Goal: Check status: Check status

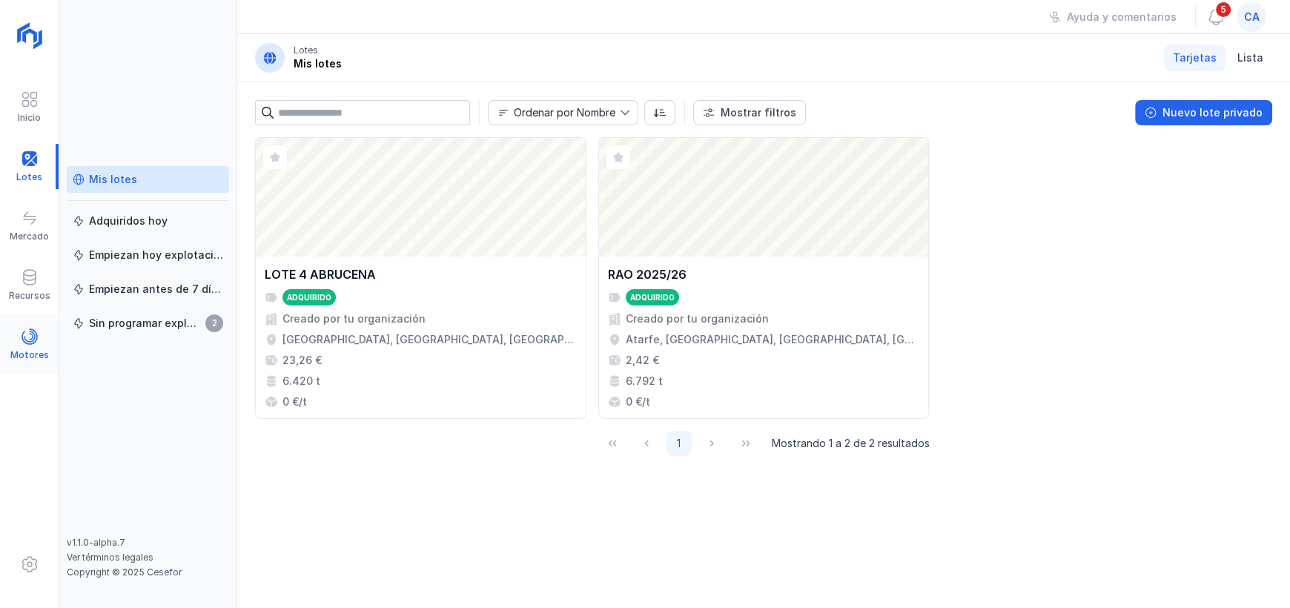
click at [36, 352] on div "Motores" at bounding box center [29, 355] width 39 height 12
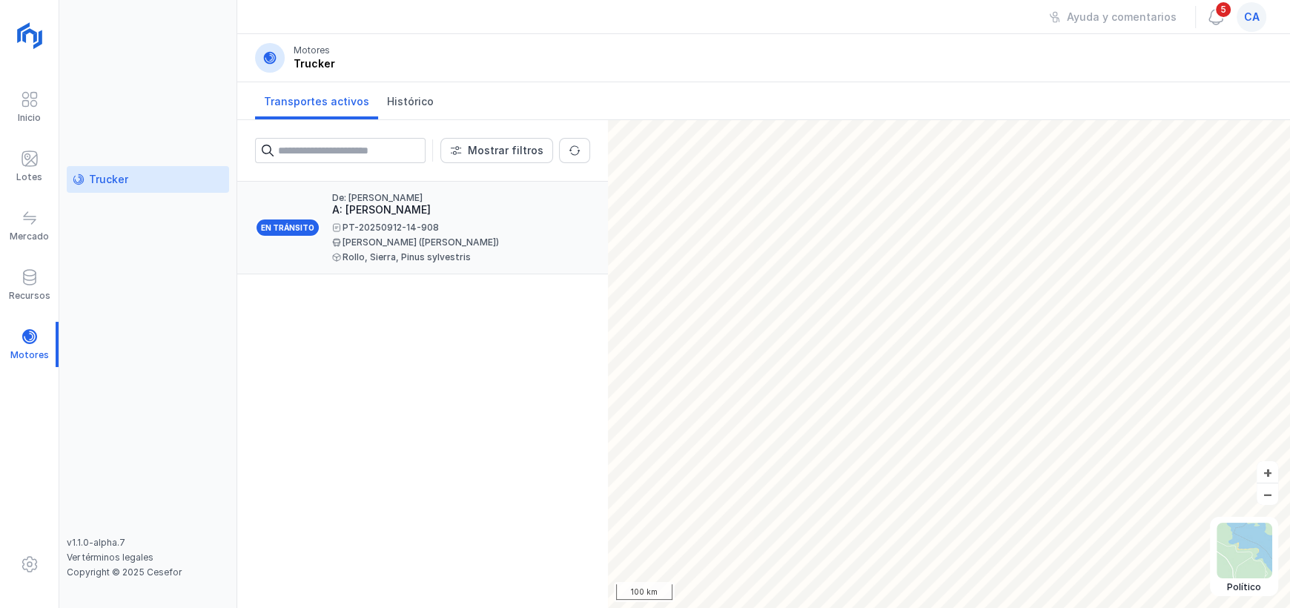
click at [403, 229] on div "PT-20250912-14-908" at bounding box center [455, 227] width 246 height 9
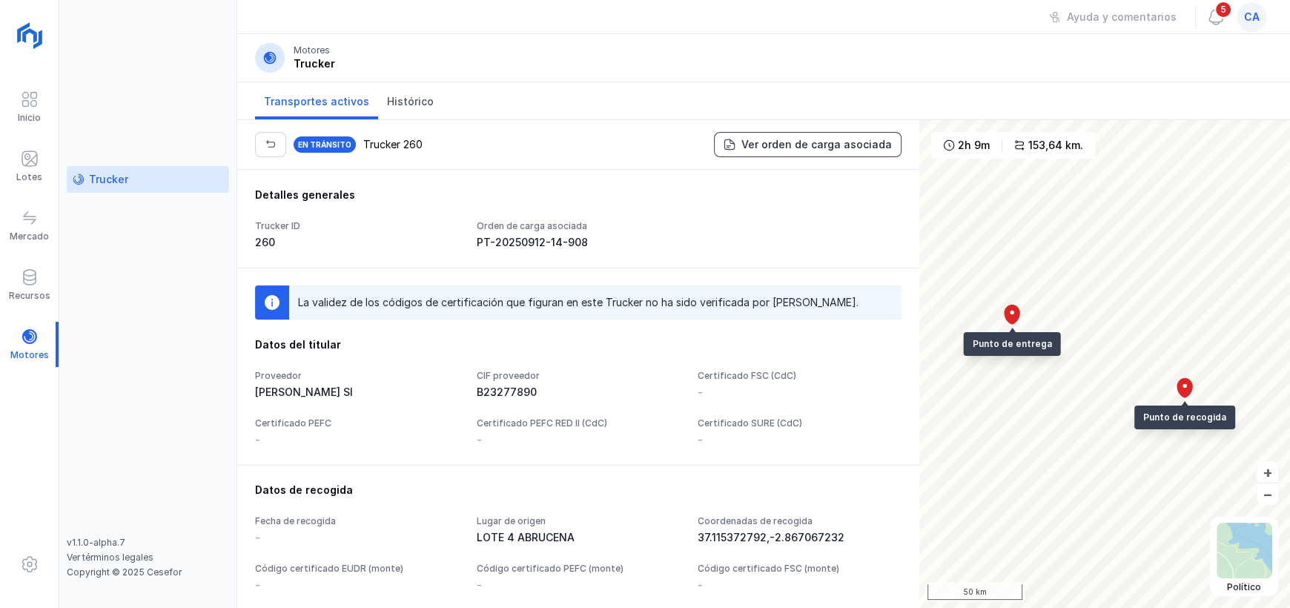
click at [854, 153] on button "Ver orden de carga asociada" at bounding box center [808, 144] width 188 height 25
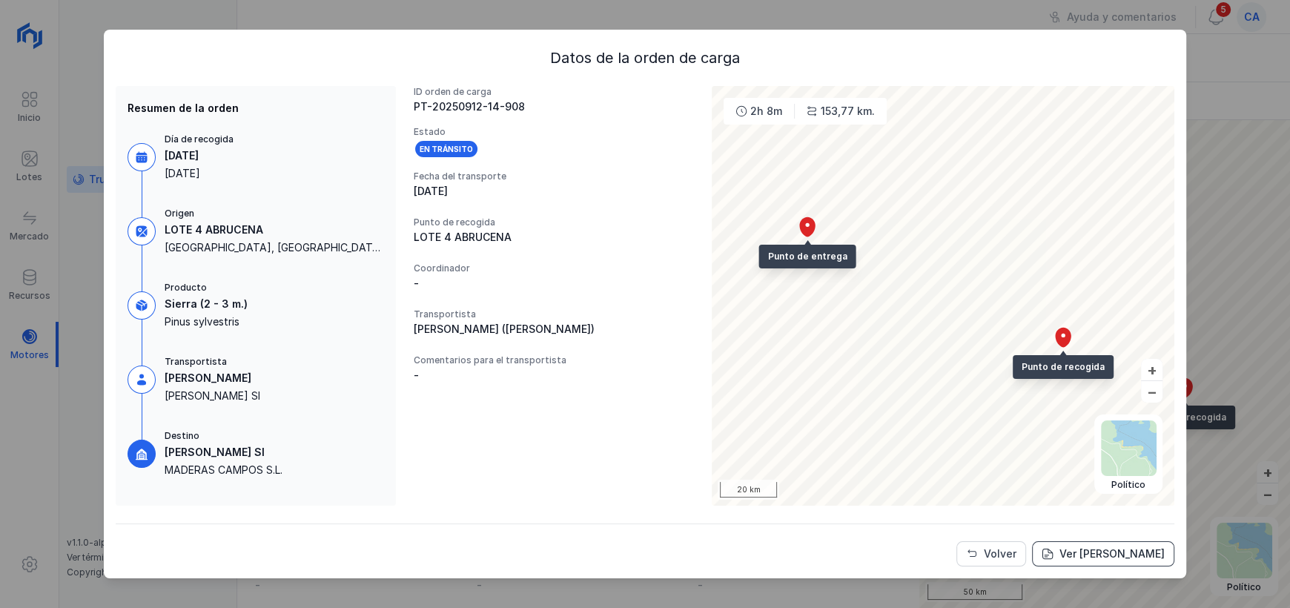
click at [1102, 554] on div "Ver [PERSON_NAME]" at bounding box center [1111, 553] width 105 height 15
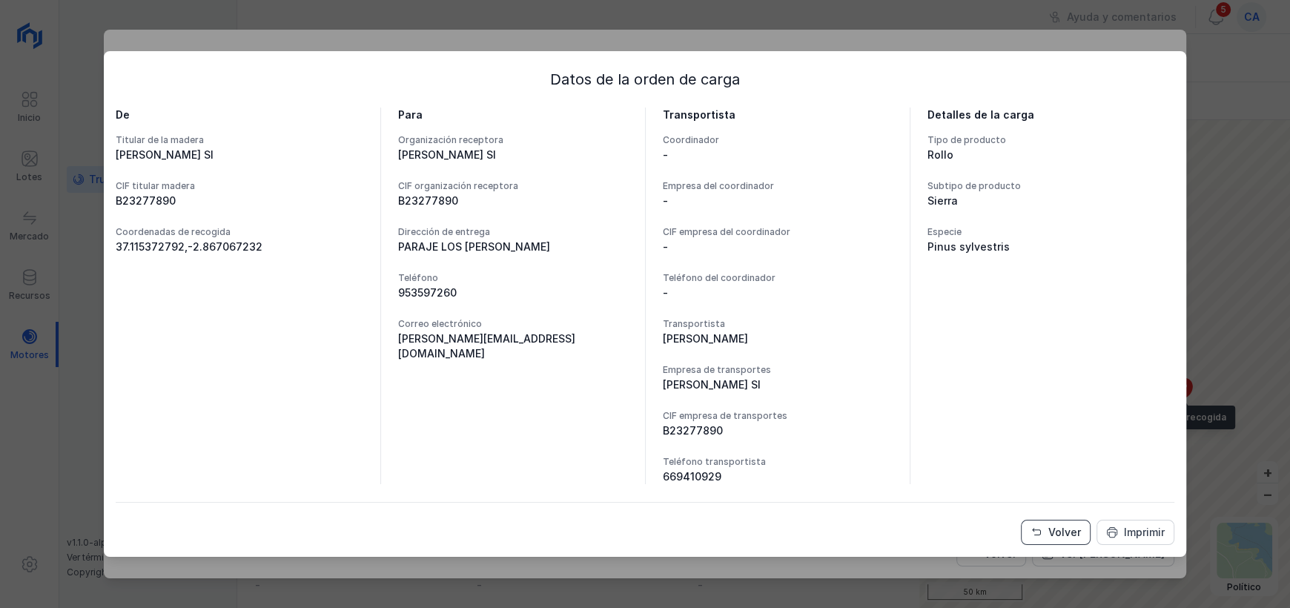
click at [1058, 531] on div "Volver" at bounding box center [1064, 532] width 33 height 15
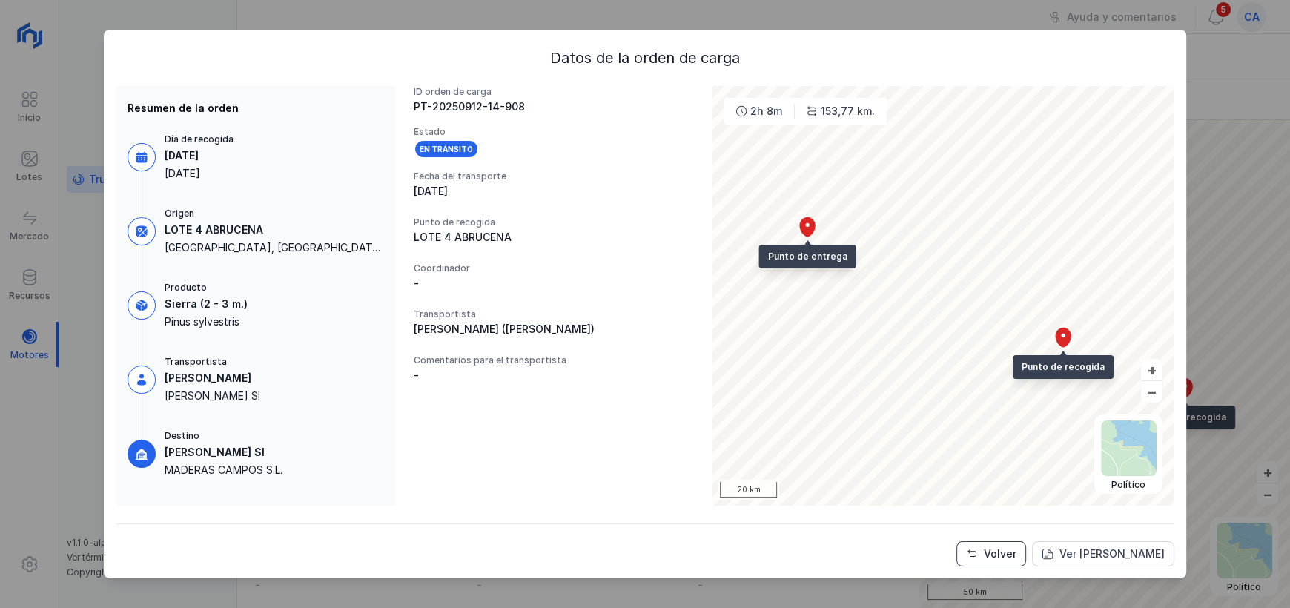
click at [1016, 552] on div "Volver" at bounding box center [999, 553] width 33 height 15
